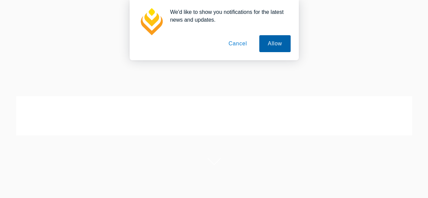
click at [273, 40] on button "Allow" at bounding box center [274, 43] width 31 height 17
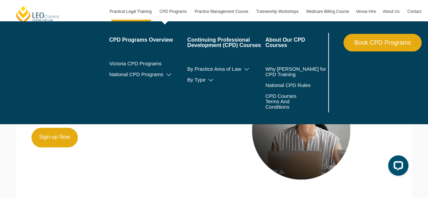
scroll to position [424, 0]
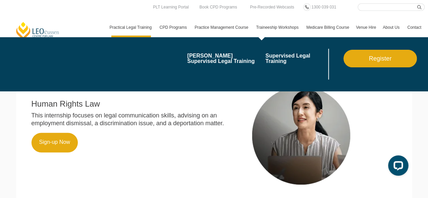
click at [274, 25] on link "Traineeship Workshops" at bounding box center [278, 28] width 50 height 20
